Goal: Transaction & Acquisition: Purchase product/service

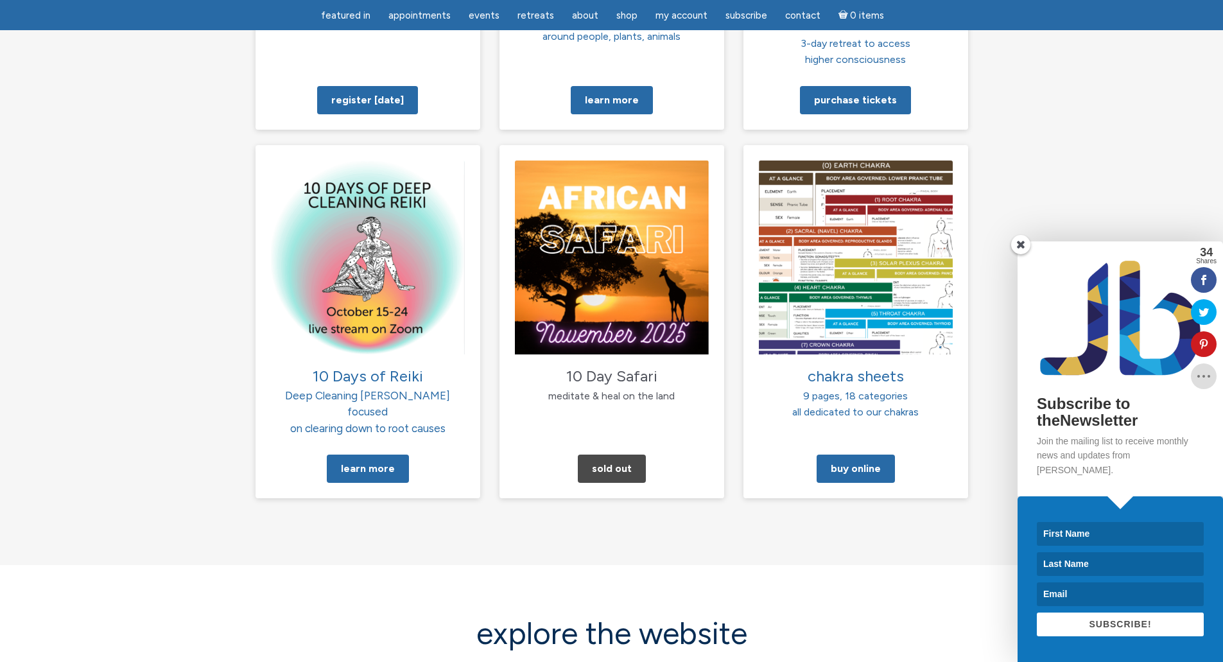
scroll to position [1284, 0]
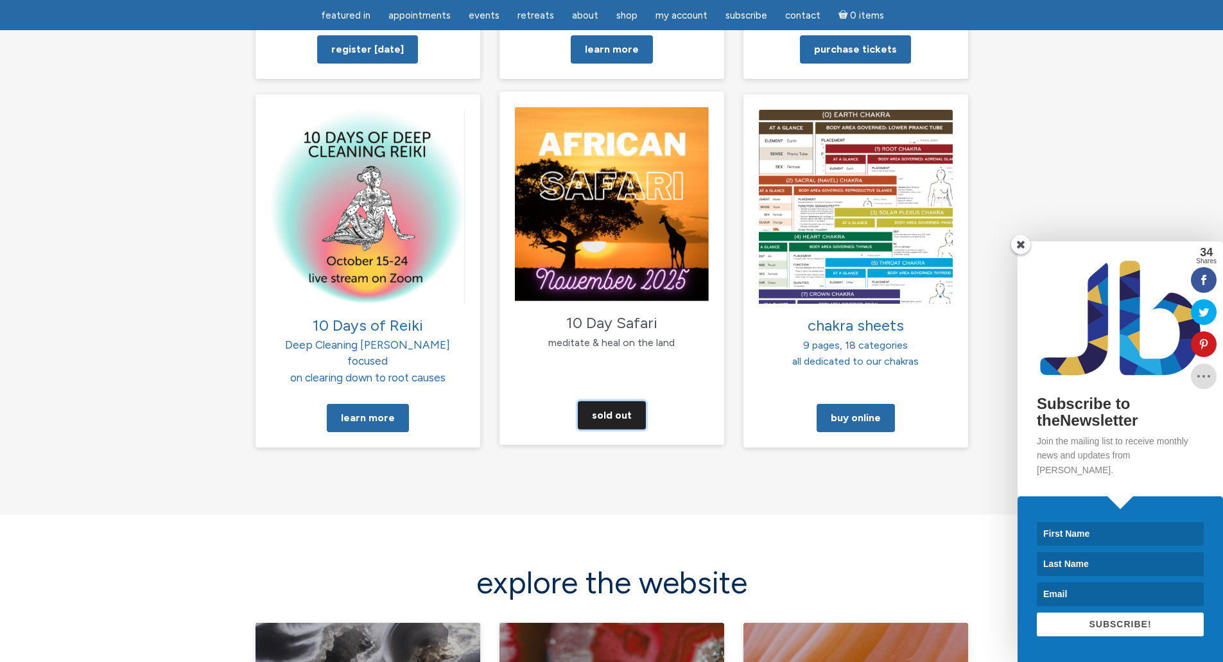
click at [601, 401] on link "Sold Out" at bounding box center [612, 415] width 68 height 28
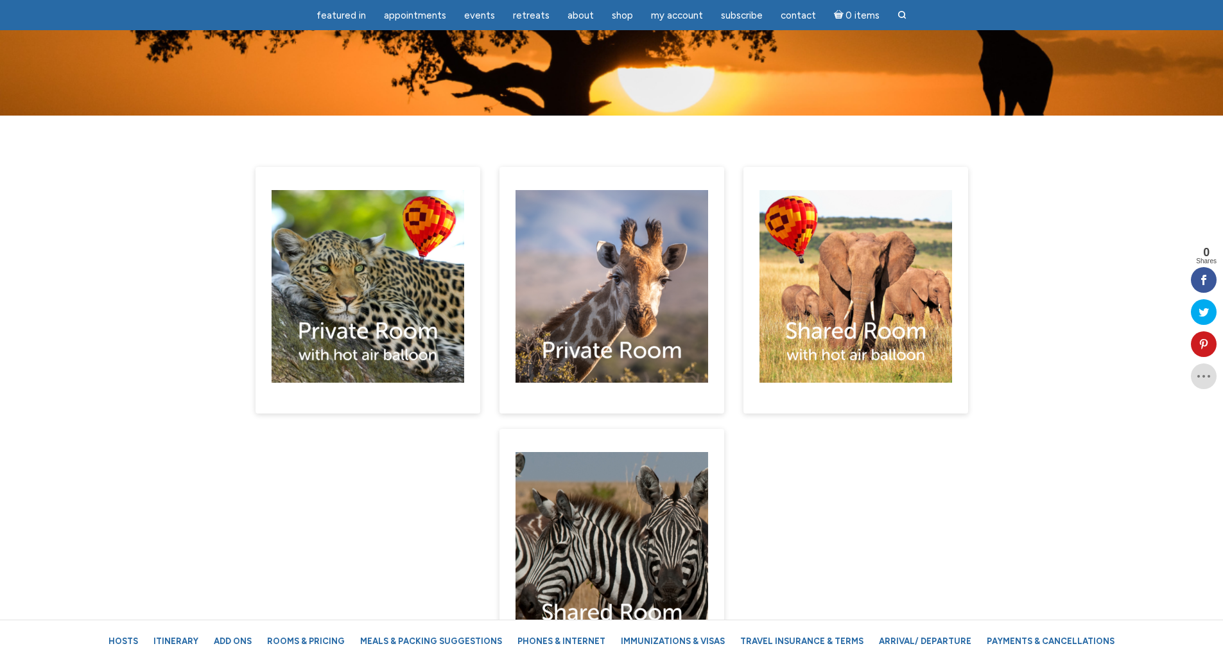
scroll to position [7188, 0]
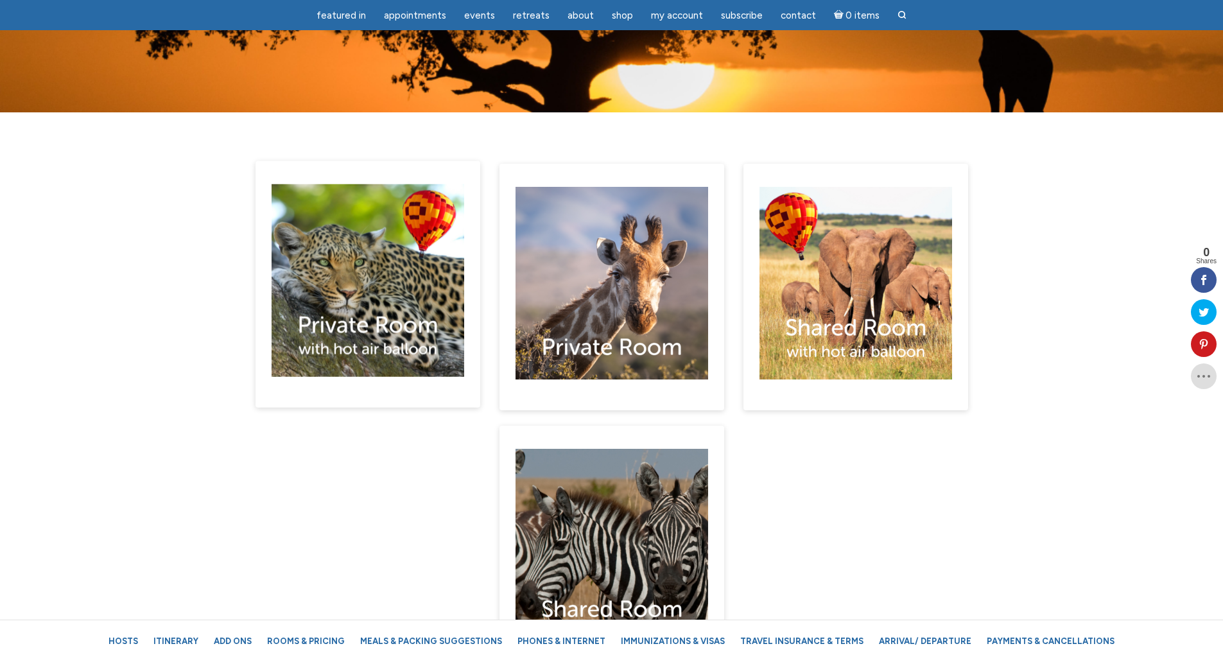
click at [393, 225] on img "main" at bounding box center [367, 280] width 193 height 193
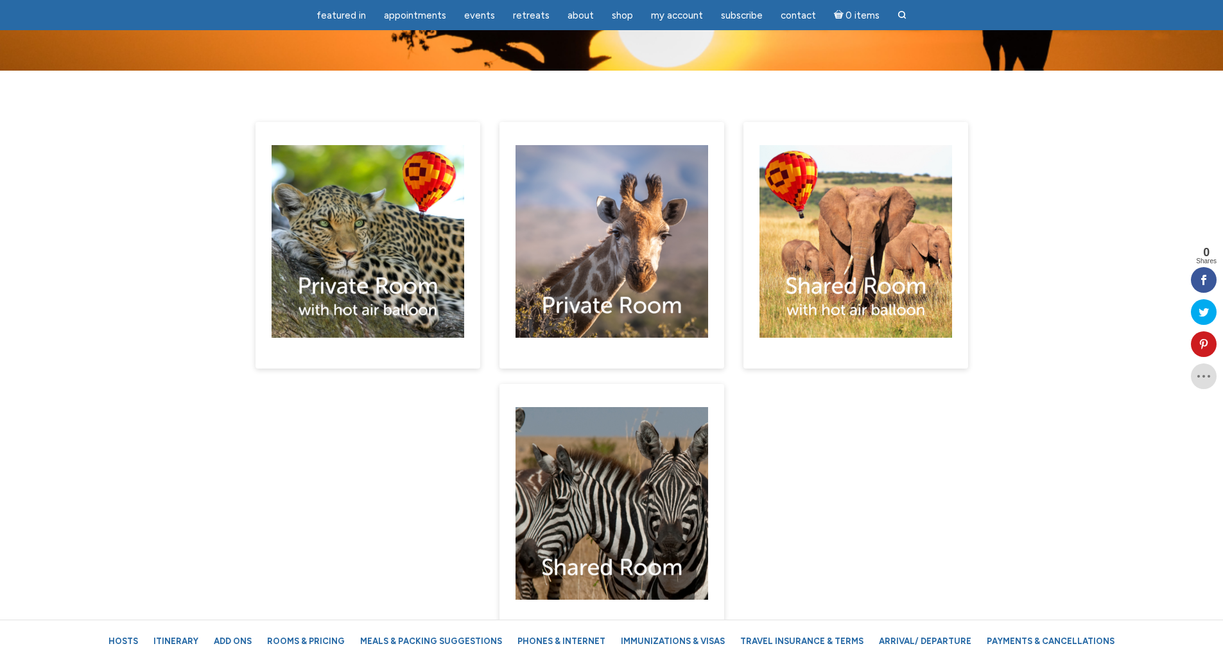
scroll to position [7252, 0]
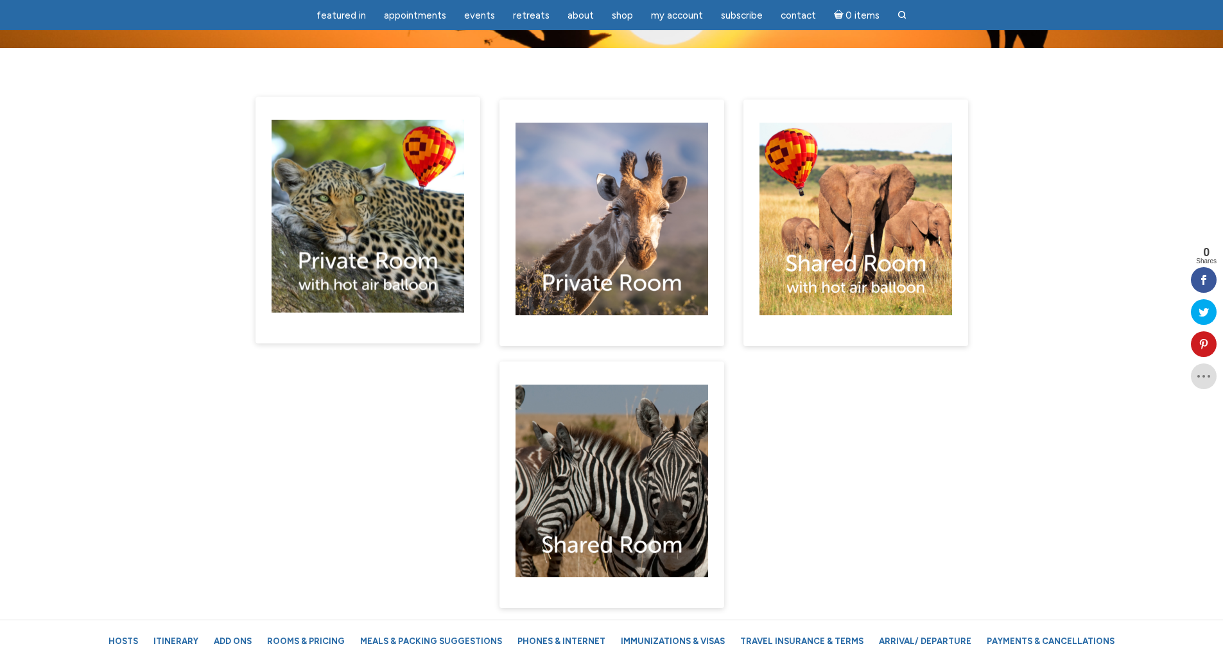
click at [362, 193] on img "main" at bounding box center [367, 216] width 193 height 193
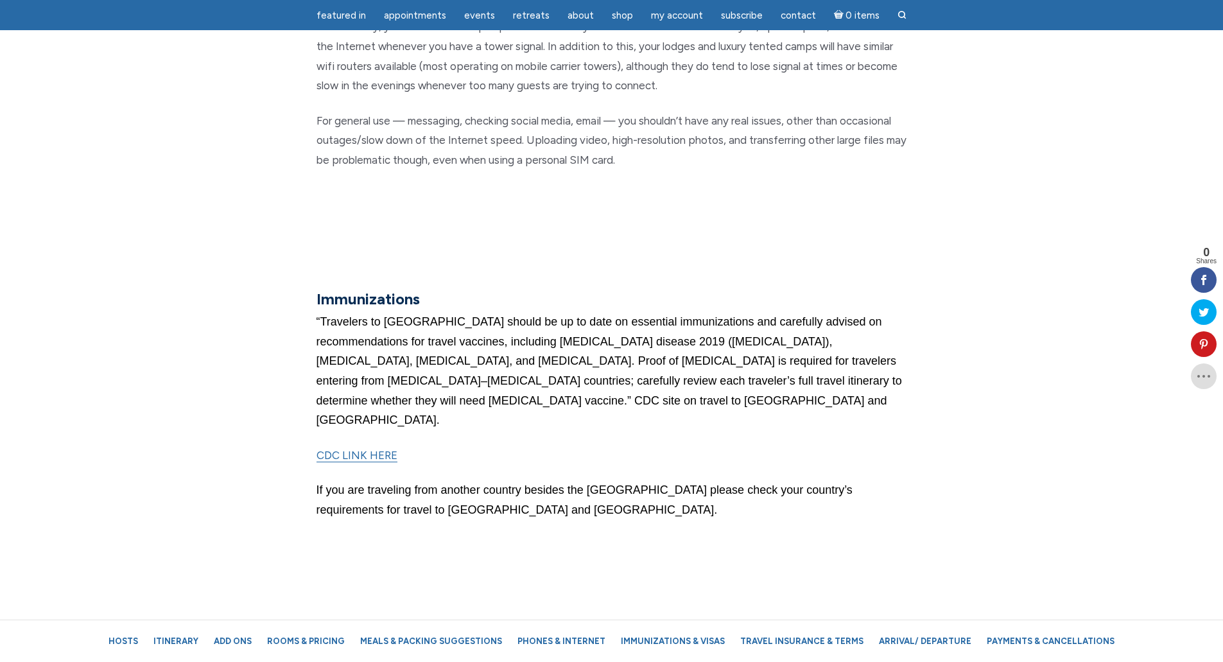
scroll to position [11616, 0]
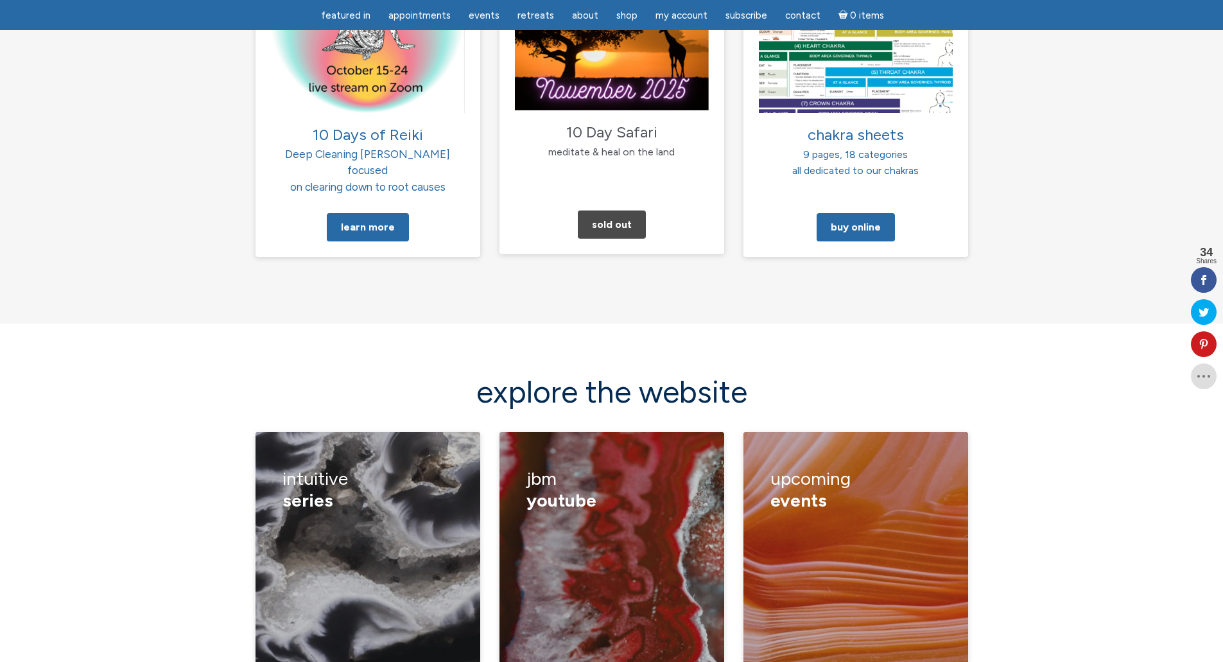
scroll to position [1412, 0]
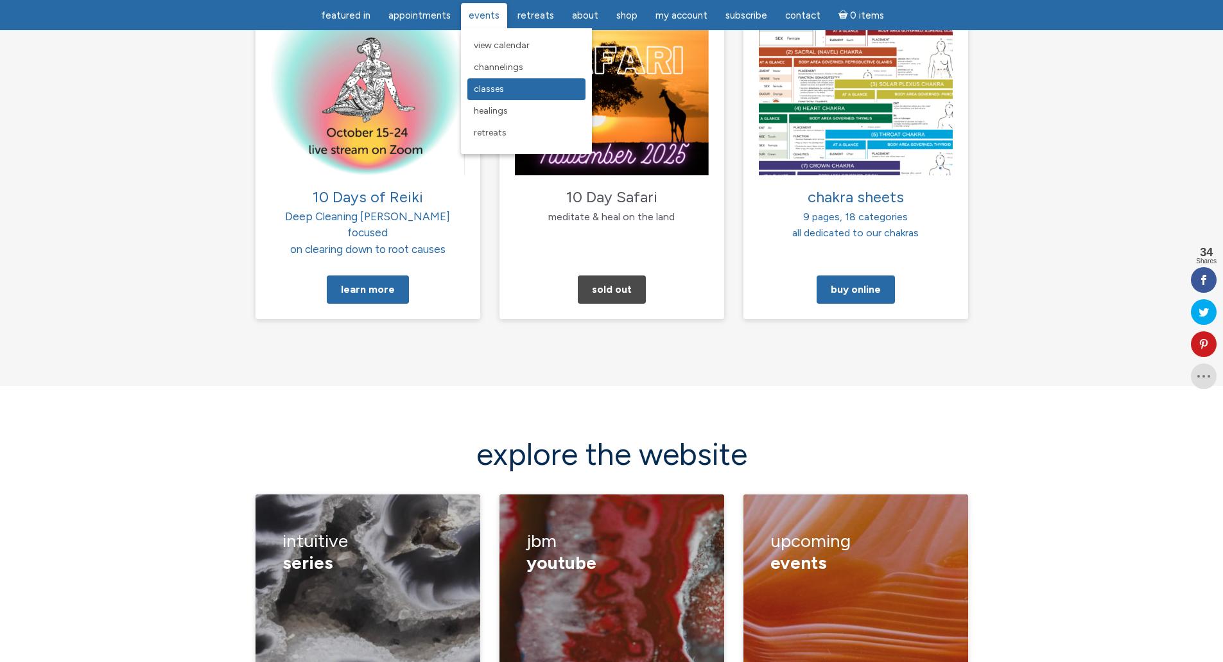
click at [492, 82] on link "Classes" at bounding box center [526, 89] width 118 height 22
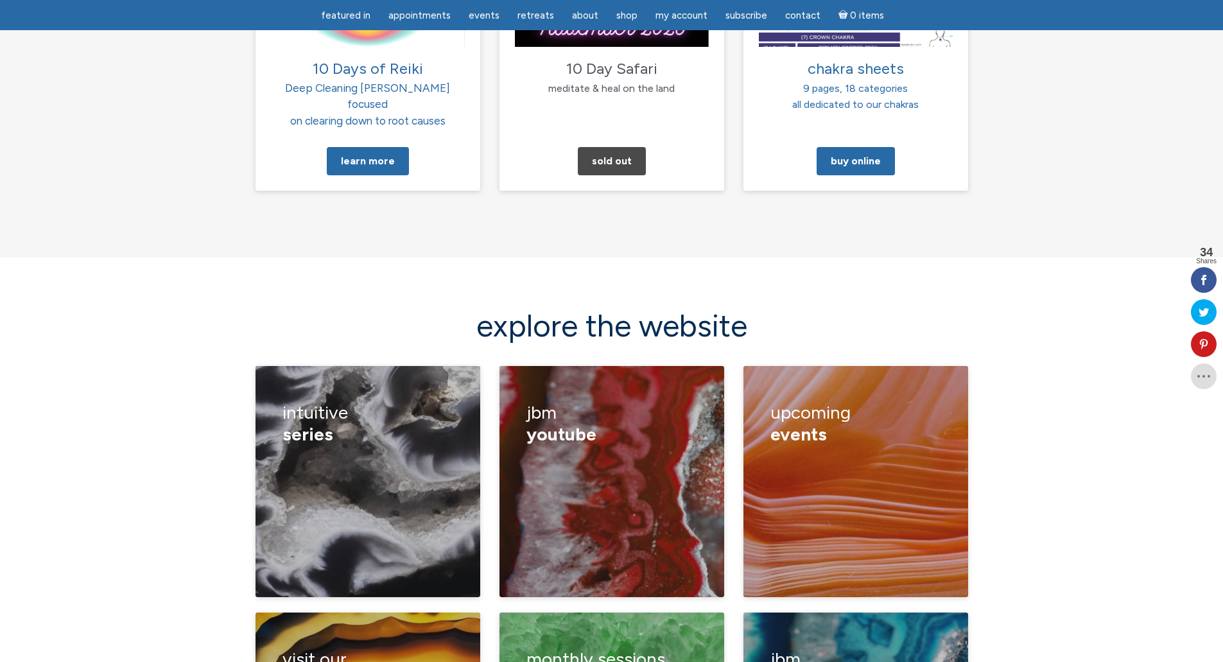
scroll to position [1027, 0]
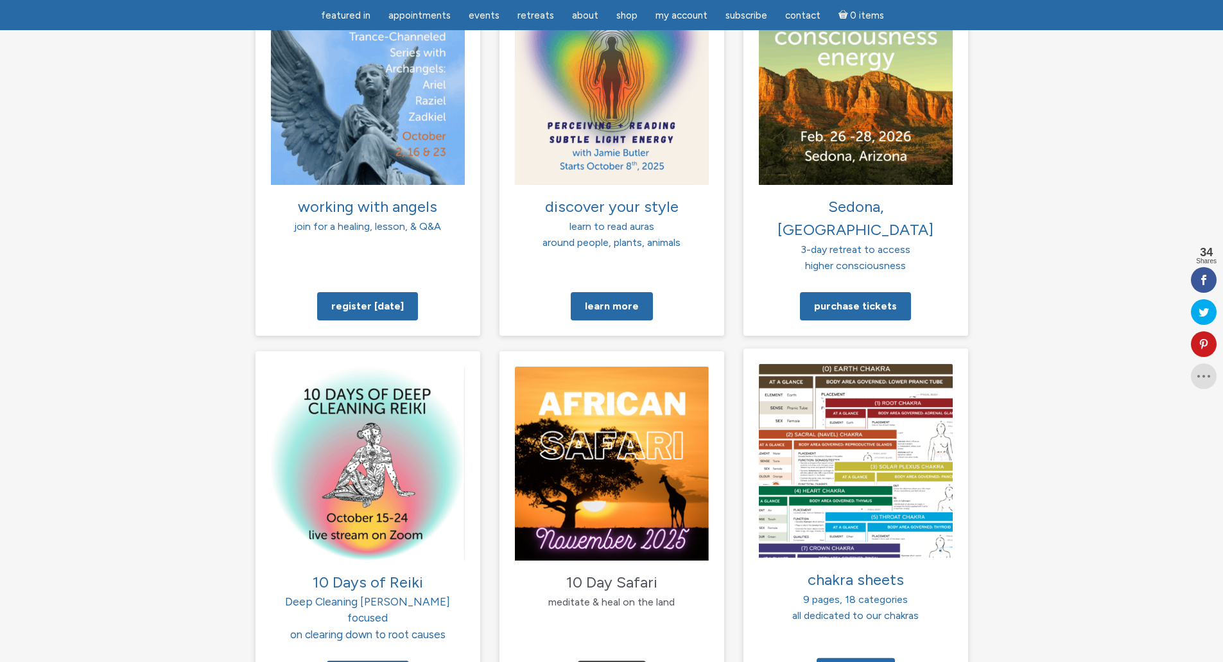
click at [824, 484] on img at bounding box center [856, 460] width 194 height 194
click at [837, 569] on span "chakra sheets" at bounding box center [855, 578] width 96 height 19
click at [864, 576] on div "chakra sheets 9 pages, 18 categories all dedicated to our chakras" at bounding box center [855, 501] width 225 height 307
click at [866, 658] on link "Buy Online" at bounding box center [855, 672] width 78 height 28
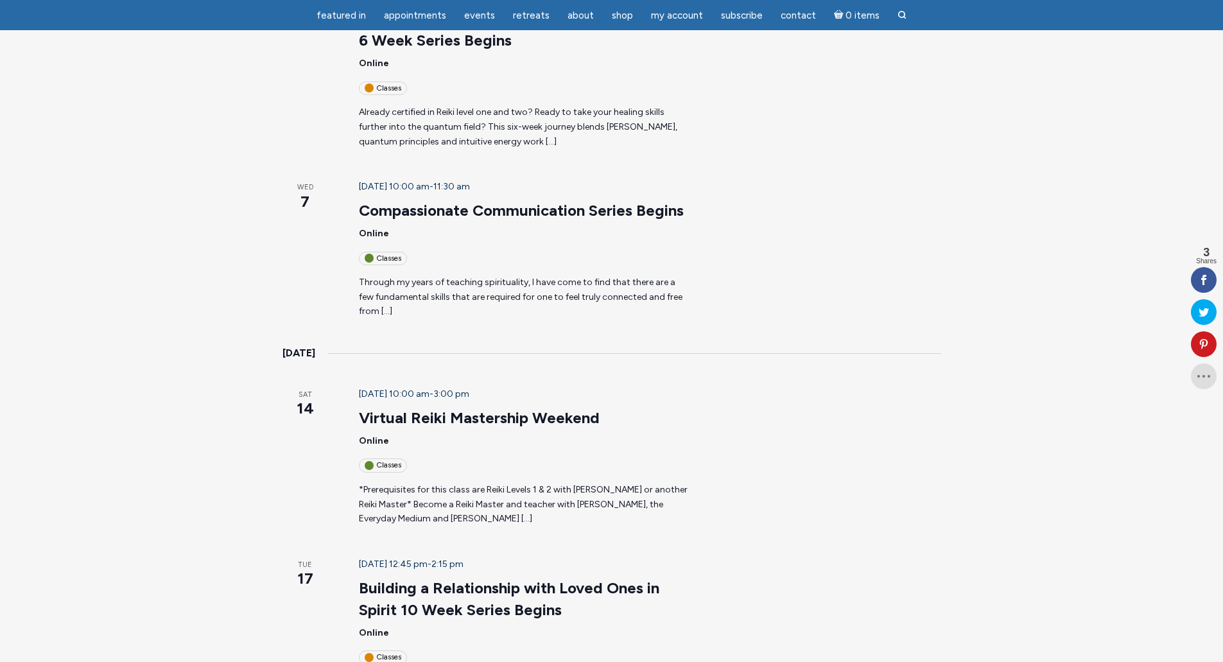
scroll to position [1155, 0]
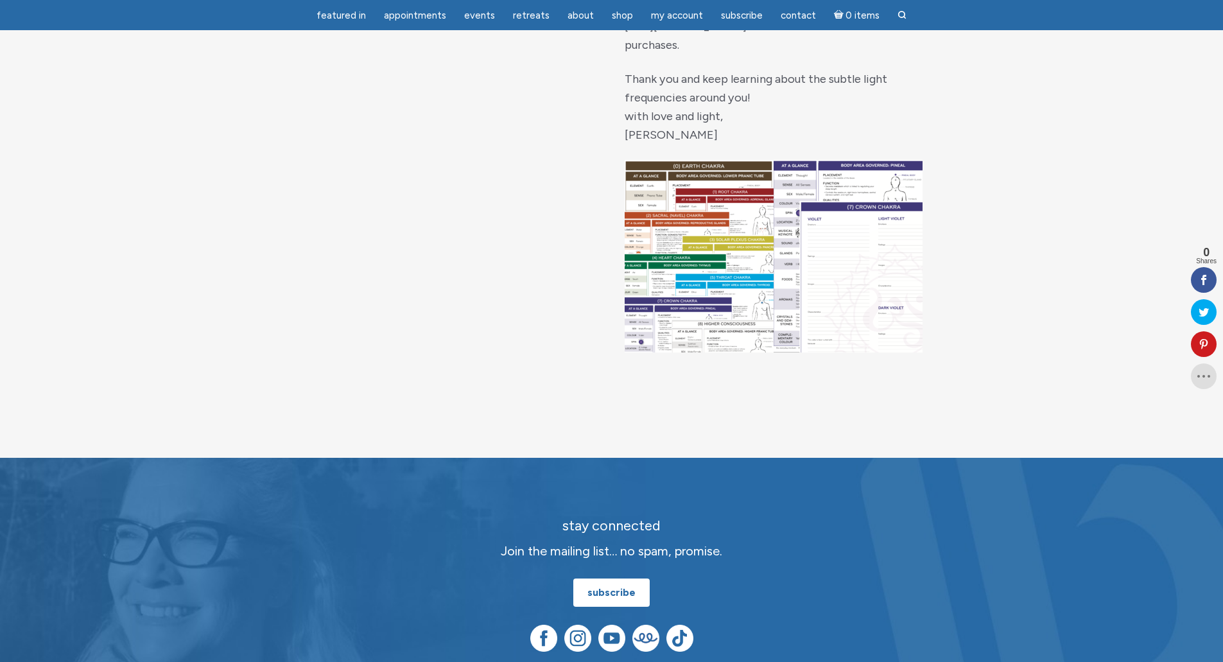
scroll to position [1412, 0]
